Goal: Navigation & Orientation: Find specific page/section

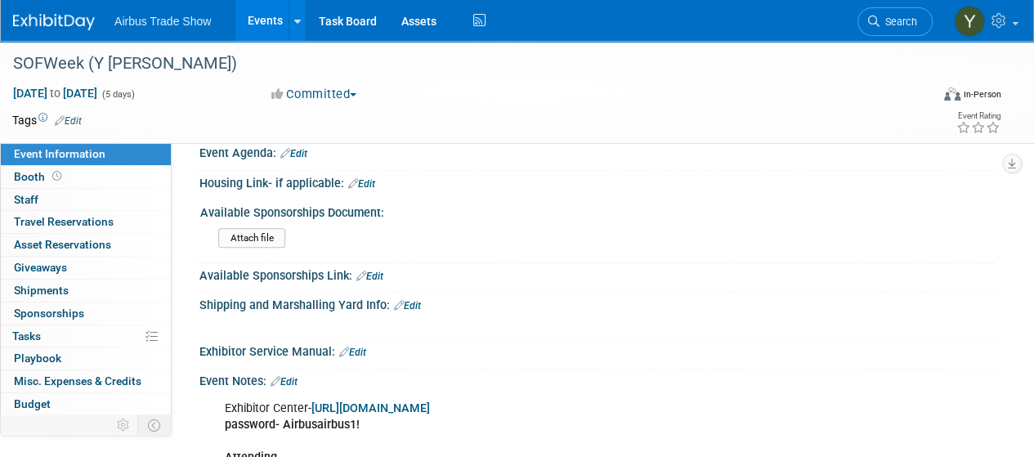
click at [263, 19] on link "Events" at bounding box center [265, 20] width 60 height 41
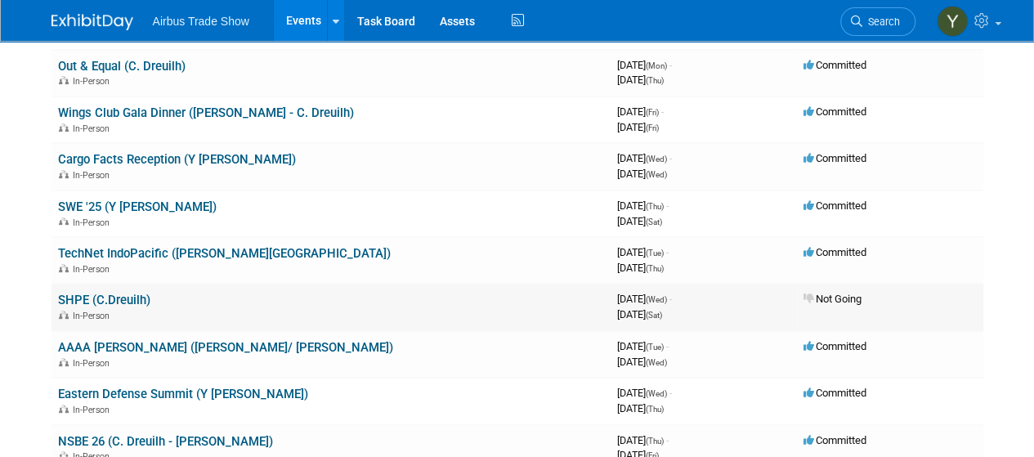
scroll to position [245, 0]
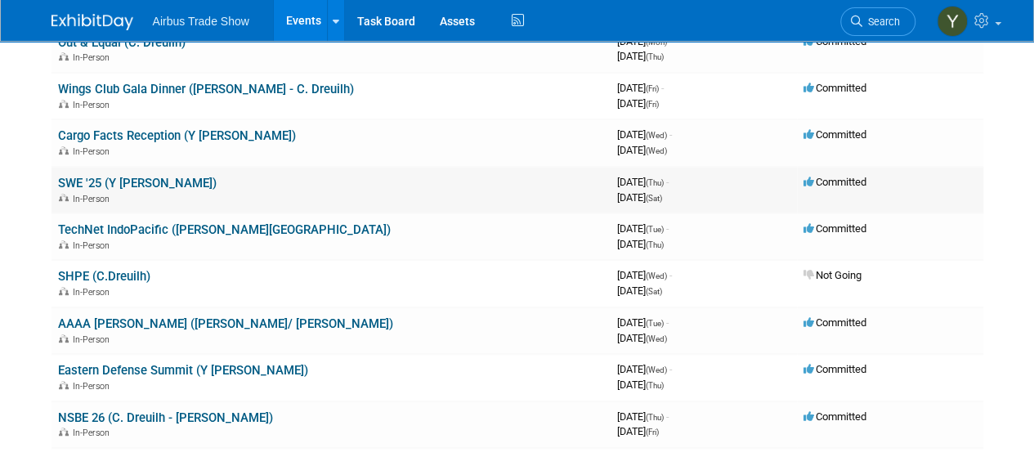
click at [119, 183] on link "SWE '25 (Y [PERSON_NAME])" at bounding box center [137, 183] width 159 height 15
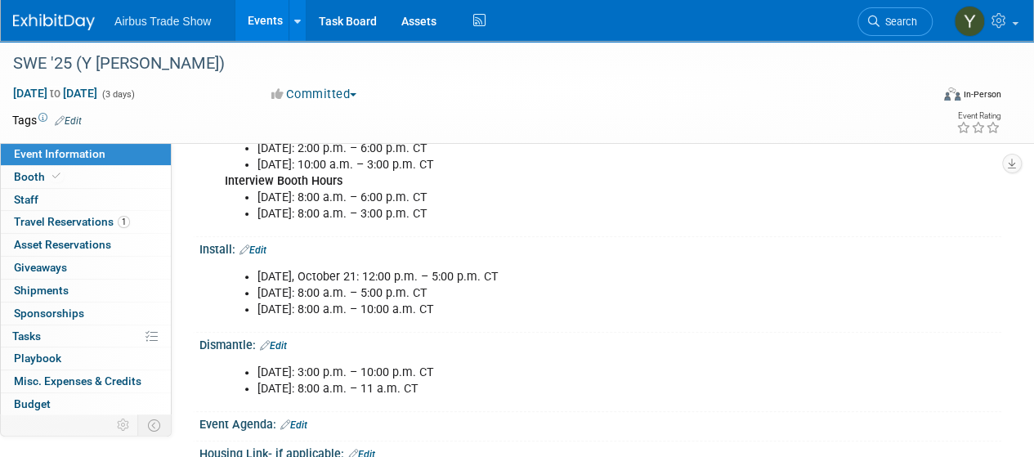
scroll to position [82, 0]
